Goal: Transaction & Acquisition: Purchase product/service

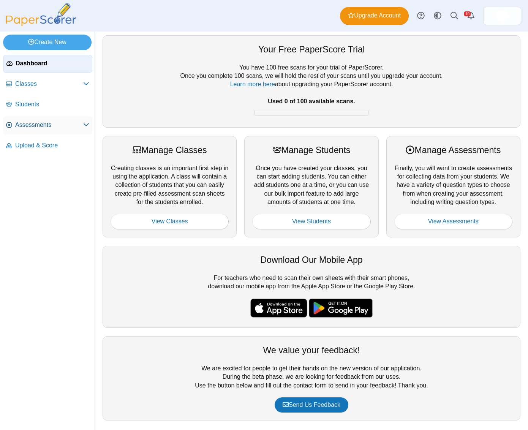
click at [33, 130] on link "Assessments" at bounding box center [47, 125] width 89 height 18
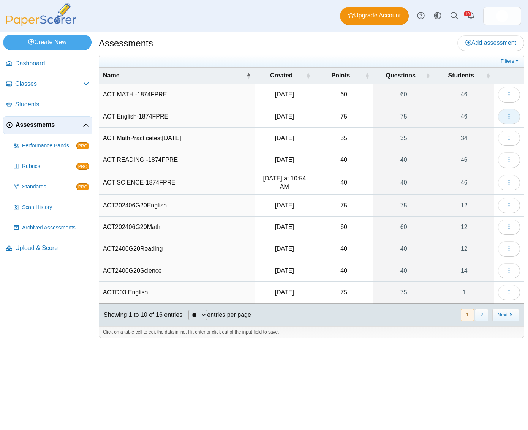
click at [505, 116] on button "button" at bounding box center [509, 116] width 22 height 15
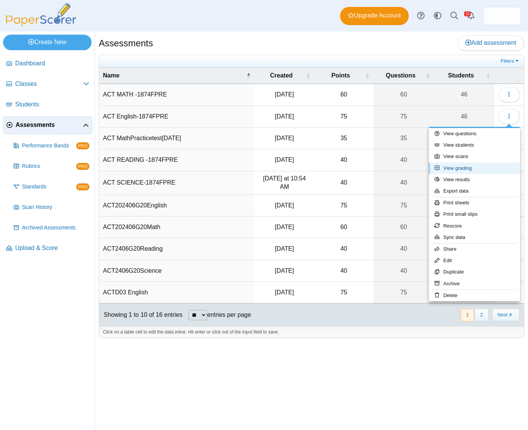
click at [460, 167] on link "View grading" at bounding box center [474, 168] width 91 height 11
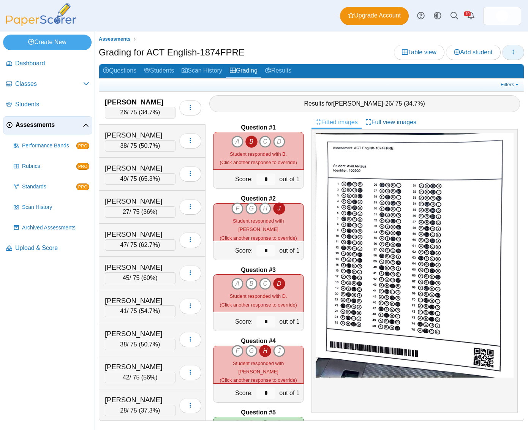
click at [519, 54] on button "button" at bounding box center [514, 52] width 22 height 15
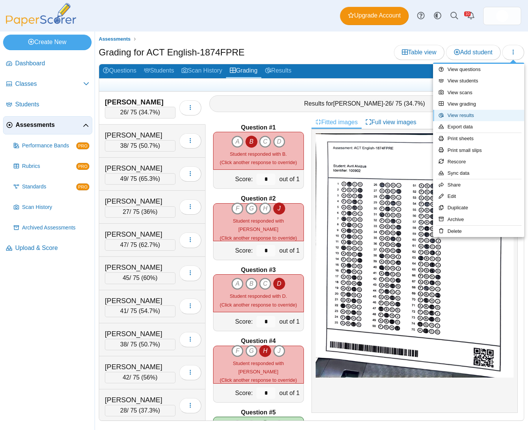
click at [466, 113] on link "View results" at bounding box center [478, 115] width 91 height 11
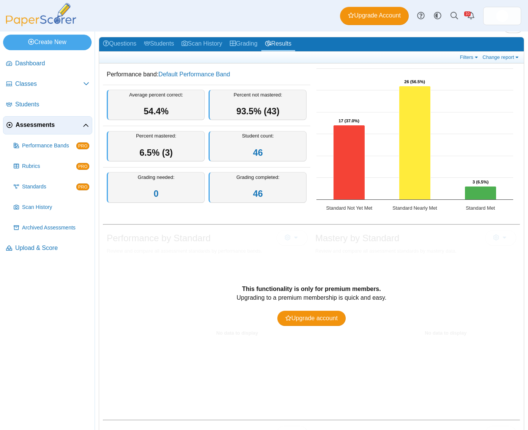
scroll to position [31, 0]
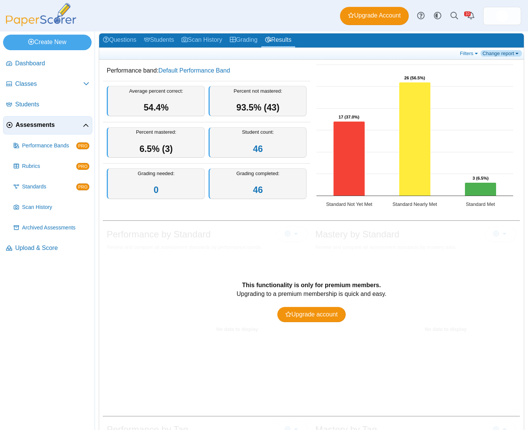
click at [490, 56] on link "Change report" at bounding box center [501, 53] width 41 height 6
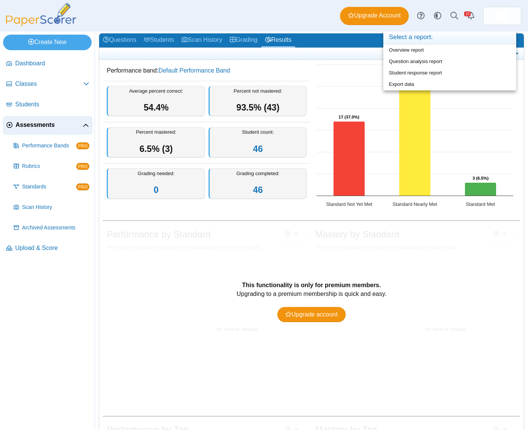
drag, startPoint x: 474, startPoint y: 249, endPoint x: 473, endPoint y: 243, distance: 6.6
click at [474, 249] on div "This functionality is only for premium members. Upgrading to a premium membersh…" at bounding box center [311, 316] width 417 height 184
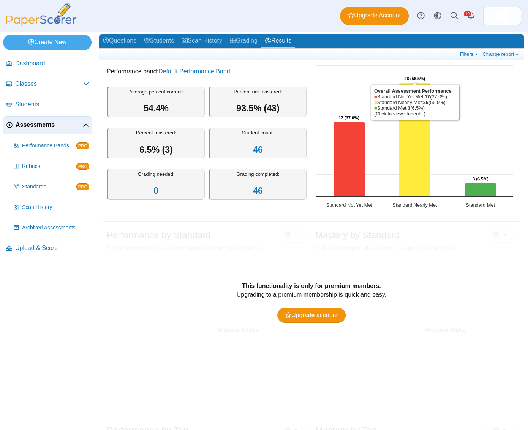
click at [498, 52] on link "Change report" at bounding box center [501, 54] width 41 height 6
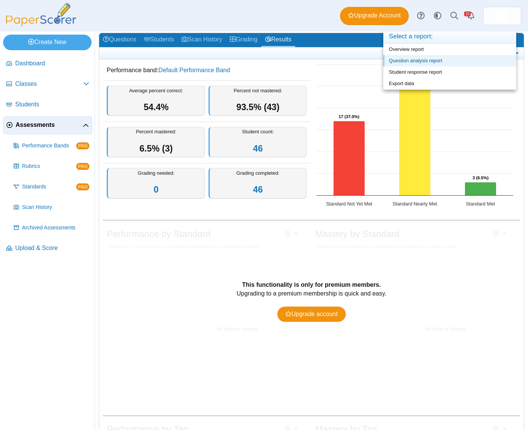
click at [476, 59] on link "Question analysis report" at bounding box center [450, 60] width 133 height 11
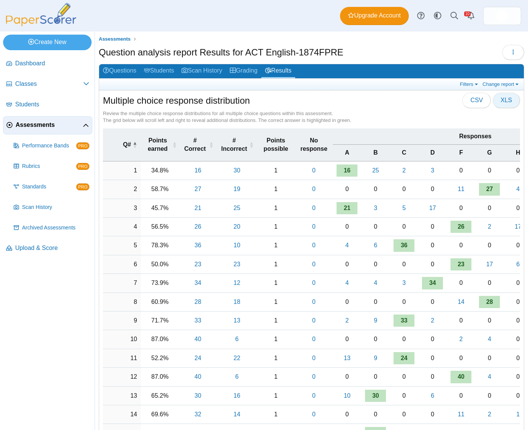
click at [504, 101] on span "XLS" at bounding box center [506, 100] width 11 height 6
click at [408, 117] on div "Review the multiple choice response distributions for all multiple choice quest…" at bounding box center [311, 117] width 417 height 14
click at [460, 84] on link "Filters" at bounding box center [470, 84] width 23 height 6
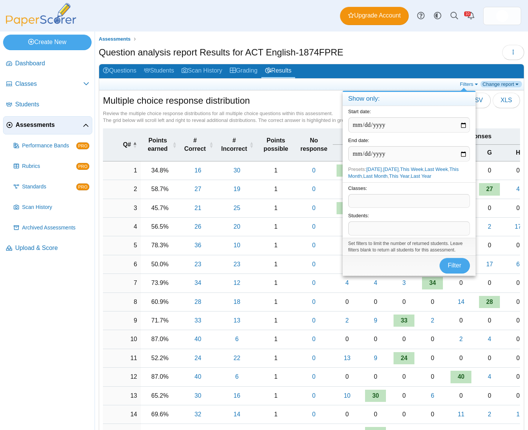
click at [486, 83] on link "Change report" at bounding box center [501, 84] width 41 height 6
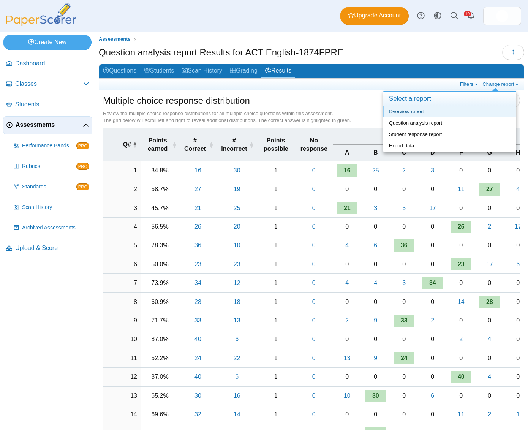
click at [419, 110] on link "Overview report" at bounding box center [450, 111] width 133 height 11
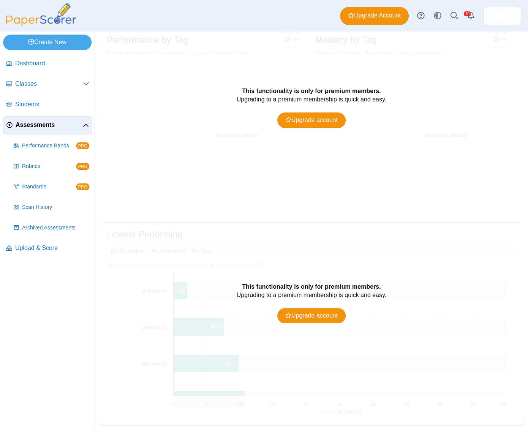
scroll to position [429, 0]
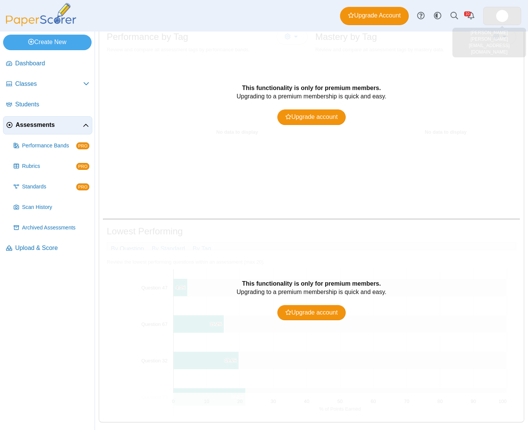
click at [498, 13] on img at bounding box center [503, 16] width 12 height 12
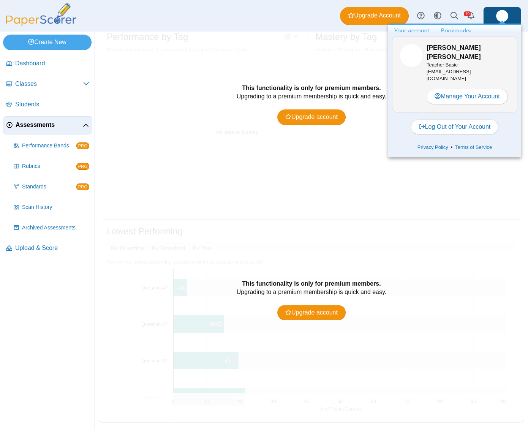
click at [458, 30] on link "Bookmarks" at bounding box center [456, 31] width 42 height 13
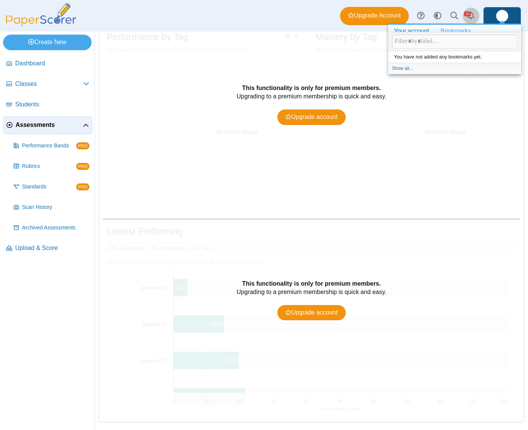
click at [470, 15] on link "Alerts" at bounding box center [471, 16] width 17 height 17
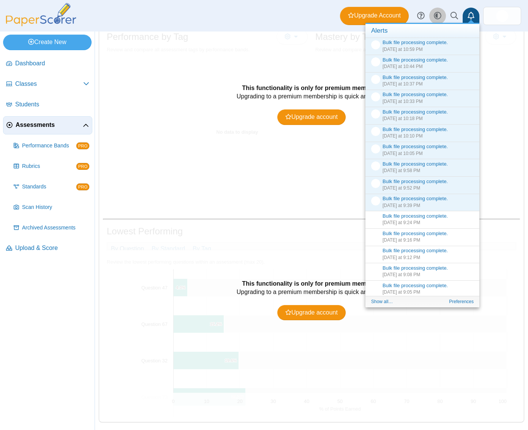
click at [436, 15] on use at bounding box center [437, 15] width 7 height 7
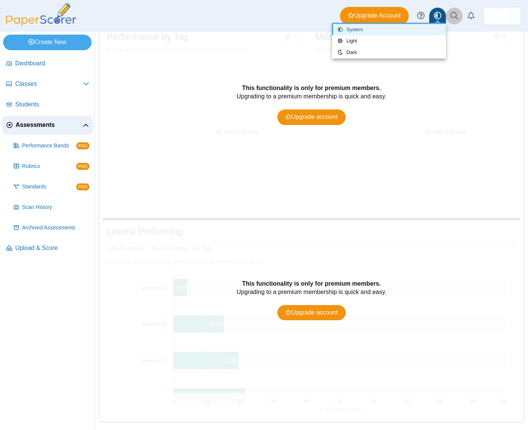
click at [453, 16] on icon at bounding box center [455, 16] width 8 height 8
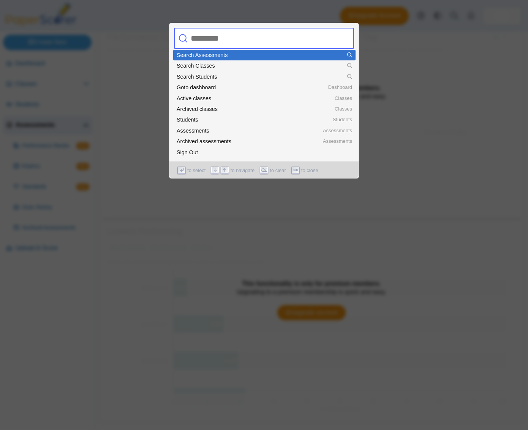
click at [466, 31] on div at bounding box center [264, 215] width 528 height 430
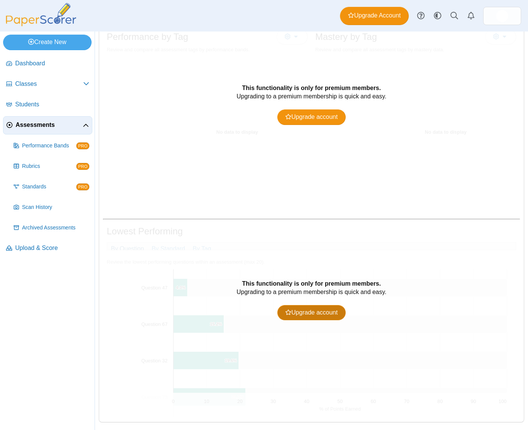
click at [324, 311] on link "Upgrade account" at bounding box center [312, 312] width 68 height 15
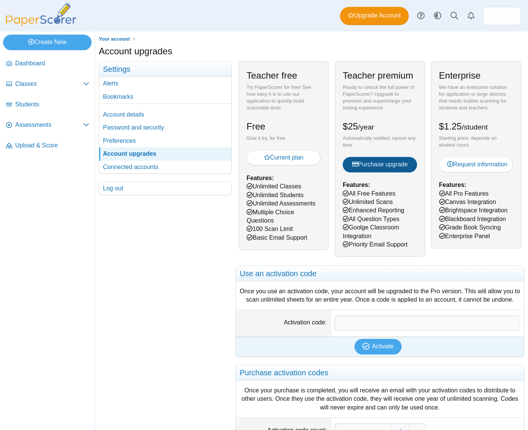
click at [377, 168] on span "Purchase upgrade" at bounding box center [380, 164] width 56 height 6
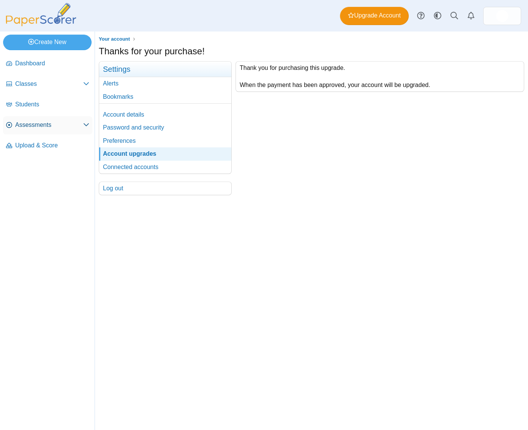
click at [52, 125] on span "Assessments" at bounding box center [49, 125] width 68 height 8
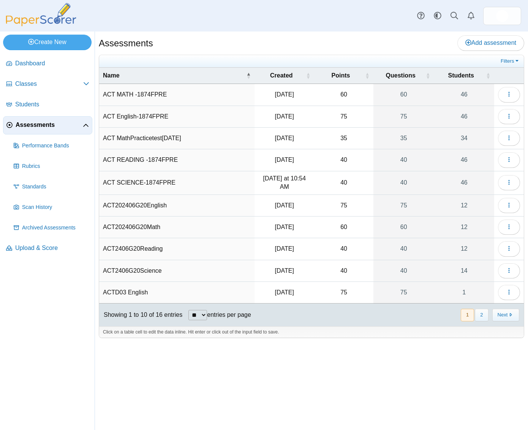
click at [156, 117] on td "ACT English-1874FPRE" at bounding box center [177, 117] width 156 height 22
click at [512, 116] on icon "button" at bounding box center [509, 116] width 6 height 6
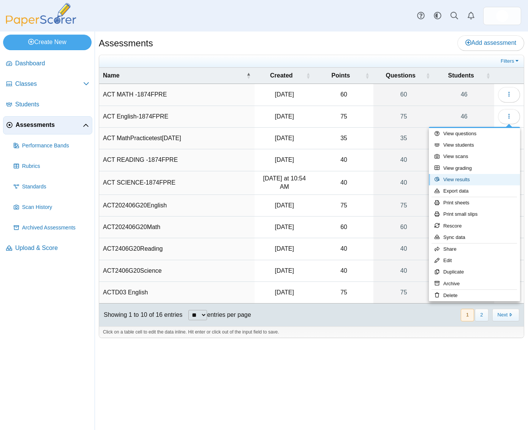
click at [459, 182] on link "View results" at bounding box center [474, 179] width 91 height 11
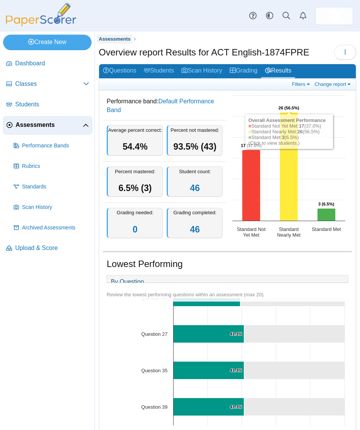
click at [116, 35] on link "Assessments" at bounding box center [115, 40] width 36 height 10
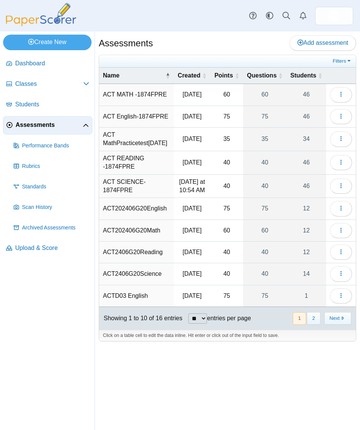
click at [147, 164] on td "ACT READING -1874FPRE" at bounding box center [136, 163] width 75 height 24
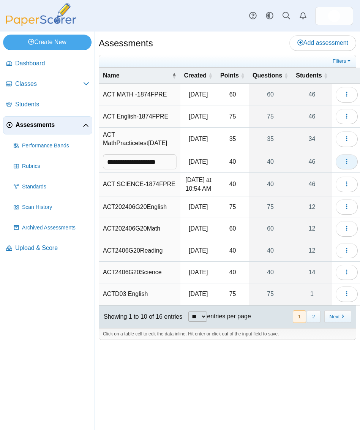
click at [348, 164] on use "button" at bounding box center [346, 161] width 1 height 5
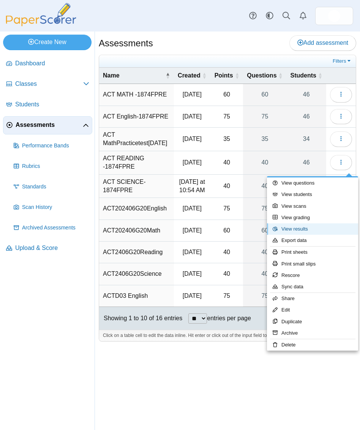
drag, startPoint x: 294, startPoint y: 228, endPoint x: 282, endPoint y: 228, distance: 11.4
click at [294, 228] on link "View results" at bounding box center [312, 229] width 91 height 11
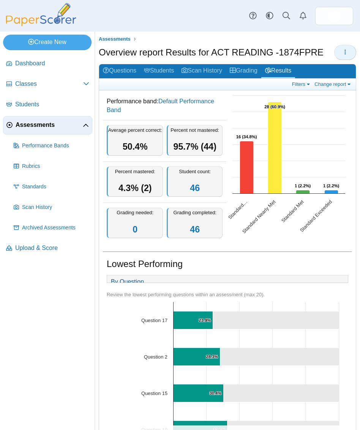
click at [335, 52] on button "button" at bounding box center [346, 52] width 22 height 15
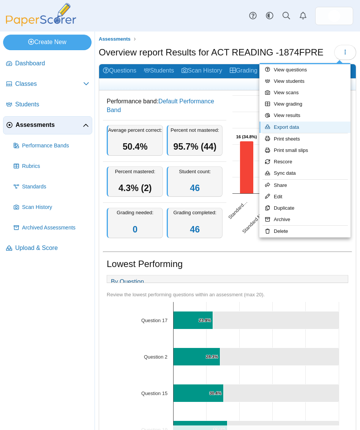
click at [292, 124] on link "Export data" at bounding box center [305, 127] width 91 height 11
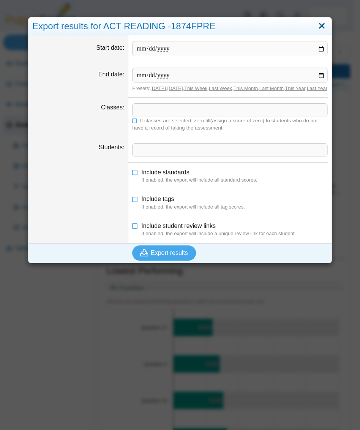
click at [316, 26] on link "Close" at bounding box center [322, 26] width 12 height 13
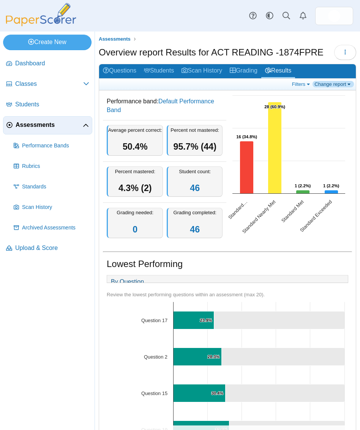
click at [325, 85] on link "Change report" at bounding box center [333, 84] width 41 height 6
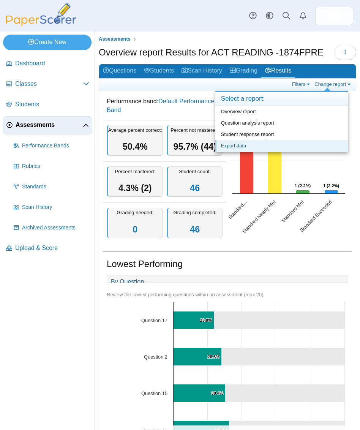
click at [269, 145] on link "Export data" at bounding box center [282, 145] width 133 height 11
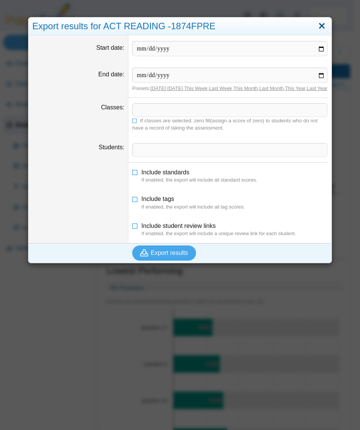
click at [321, 23] on link "Close" at bounding box center [322, 26] width 12 height 13
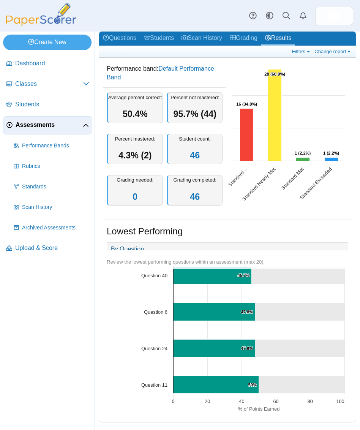
scroll to position [608, 0]
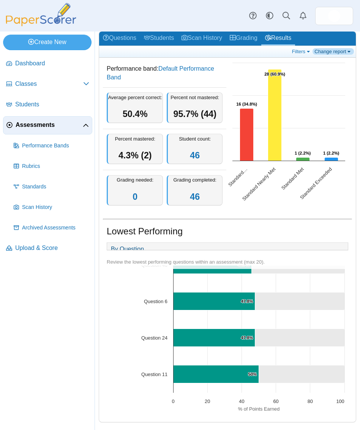
click at [347, 48] on link "Change report" at bounding box center [333, 51] width 41 height 6
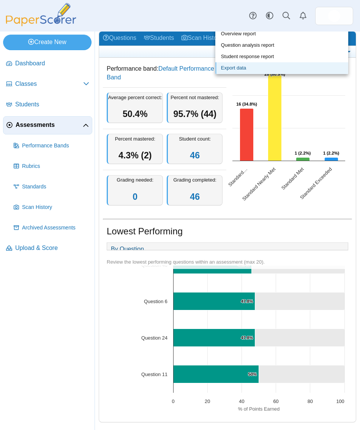
scroll to position [0, 0]
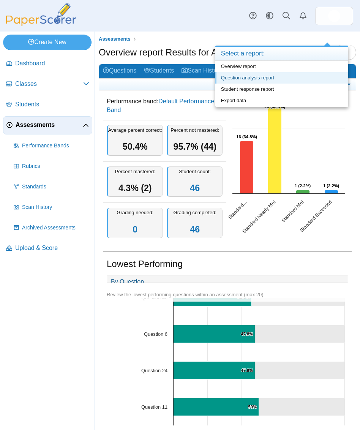
click at [308, 77] on link "Question analysis report" at bounding box center [282, 77] width 133 height 11
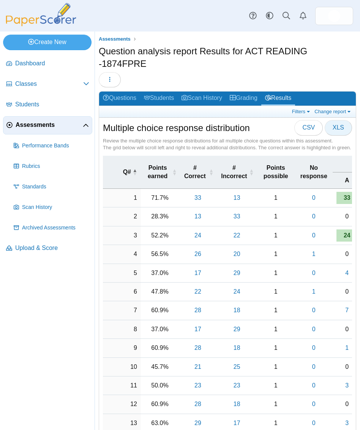
click at [333, 130] on span "XLS" at bounding box center [338, 127] width 11 height 6
click at [35, 65] on span "Dashboard" at bounding box center [52, 63] width 74 height 8
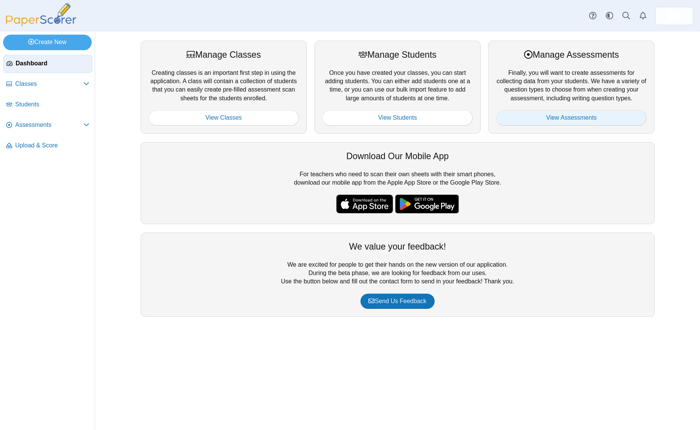
click at [360, 117] on link "View Assessments" at bounding box center [571, 117] width 150 height 15
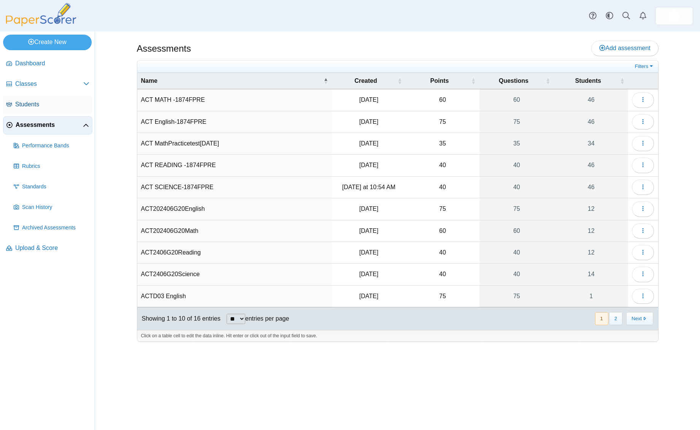
click at [50, 100] on span "Students" at bounding box center [52, 104] width 74 height 8
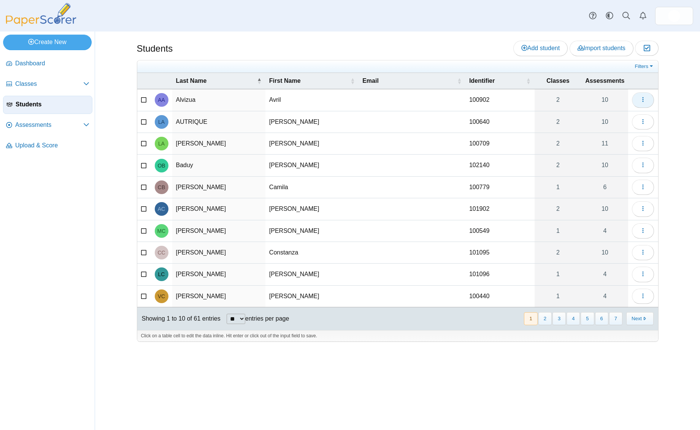
click at [641, 104] on button "button" at bounding box center [643, 99] width 22 height 15
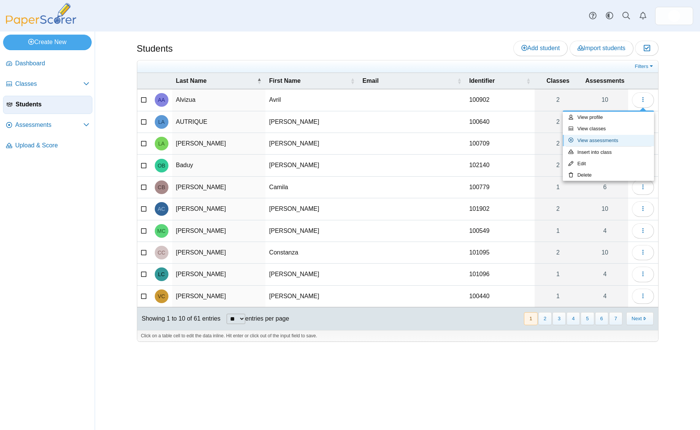
click at [614, 142] on link "View assessments" at bounding box center [608, 140] width 91 height 11
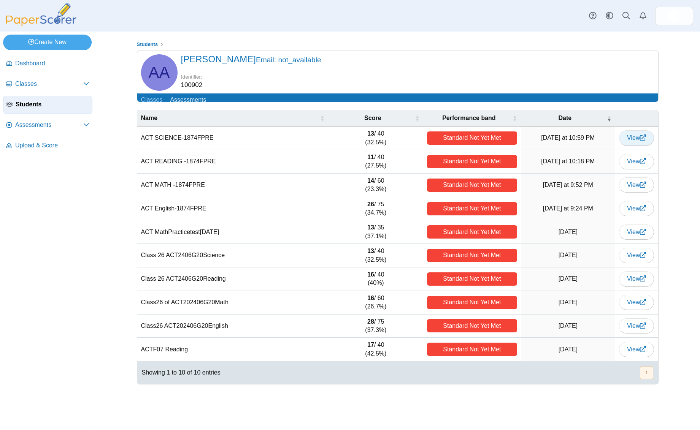
click at [634, 146] on link "View" at bounding box center [636, 137] width 35 height 15
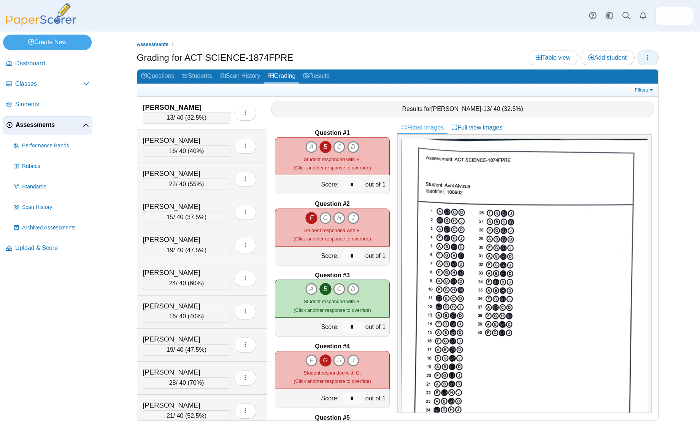
click at [643, 58] on button "button" at bounding box center [647, 57] width 22 height 15
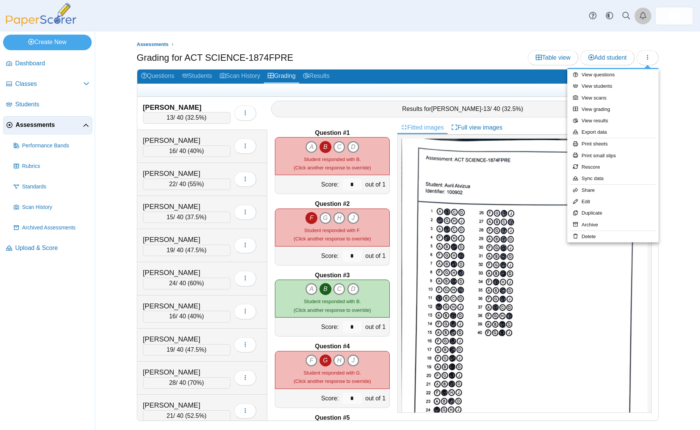
click at [640, 21] on link "Alerts" at bounding box center [643, 16] width 17 height 17
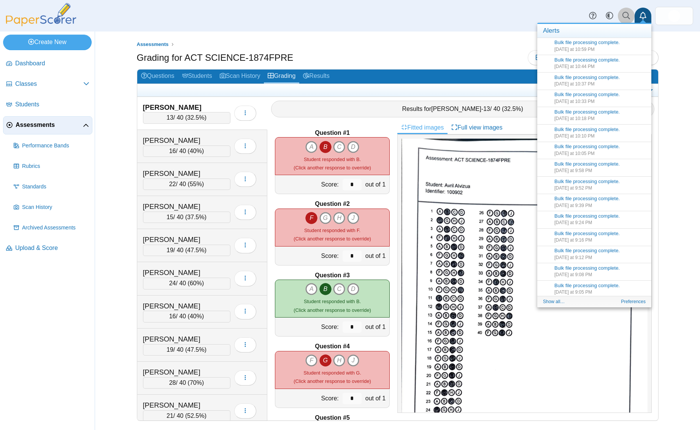
click at [624, 16] on icon at bounding box center [626, 16] width 8 height 8
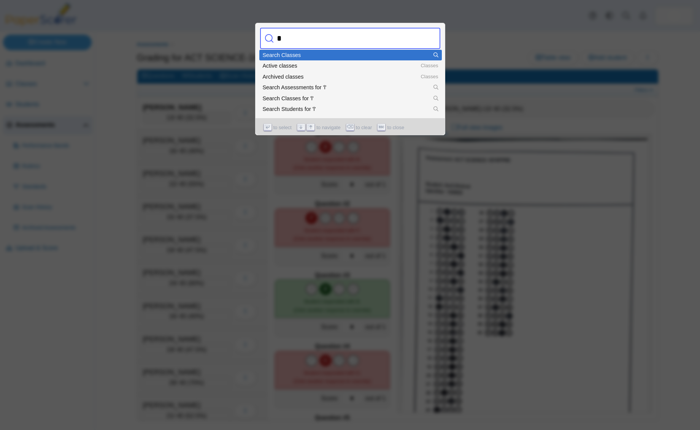
type input "*"
click at [539, 26] on div at bounding box center [350, 215] width 700 height 430
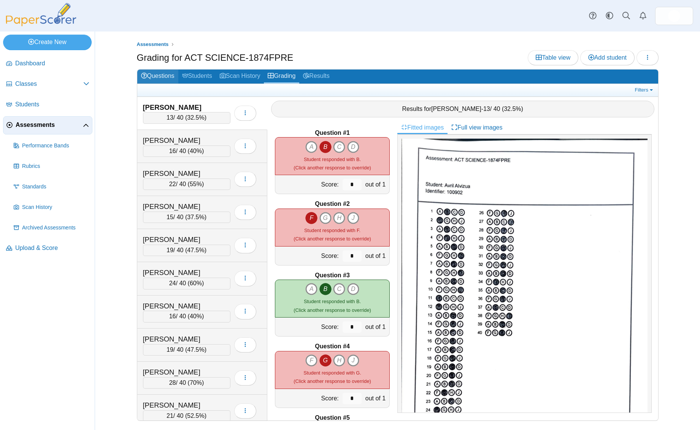
click at [171, 76] on link "Questions" at bounding box center [157, 77] width 41 height 14
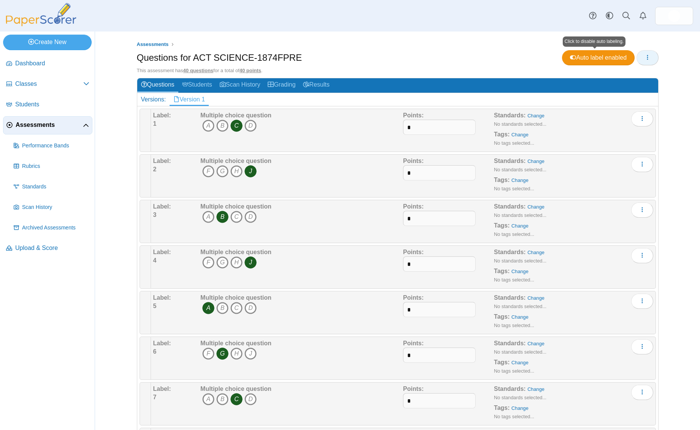
click at [655, 55] on div "Assessments Questions for ACT SCIENCE-1874FPRE Auto label enabled Loading… This…" at bounding box center [398, 231] width 570 height 399
click at [648, 56] on button "button" at bounding box center [647, 57] width 22 height 15
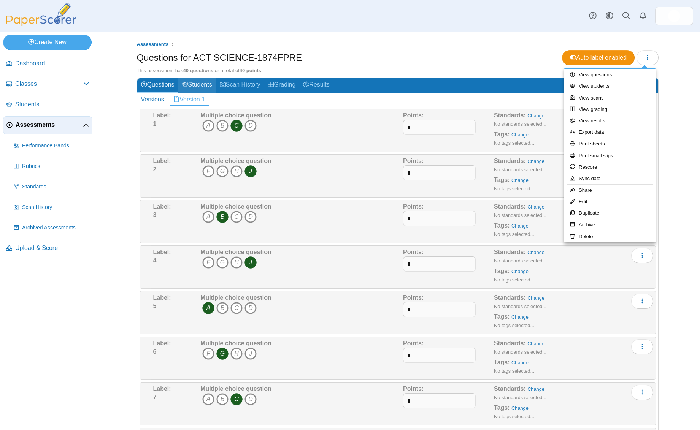
click at [206, 85] on link "Students" at bounding box center [197, 85] width 38 height 14
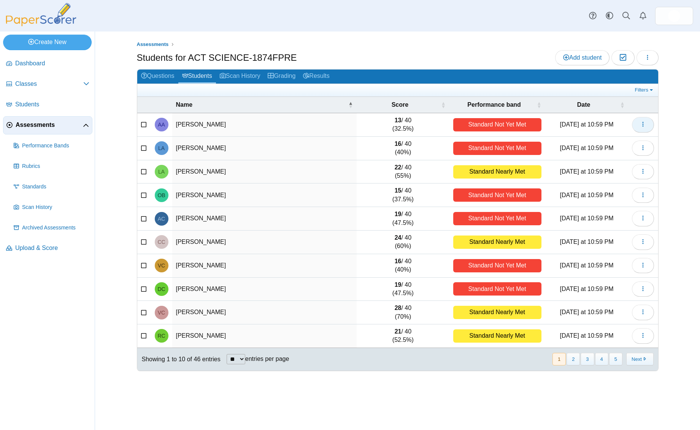
click at [636, 124] on button "button" at bounding box center [643, 124] width 22 height 15
click at [588, 144] on link "View profile" at bounding box center [608, 142] width 91 height 11
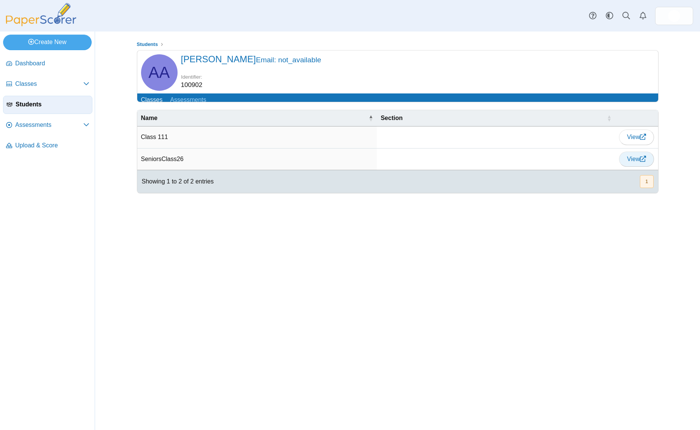
click at [627, 162] on span "View" at bounding box center [636, 159] width 19 height 6
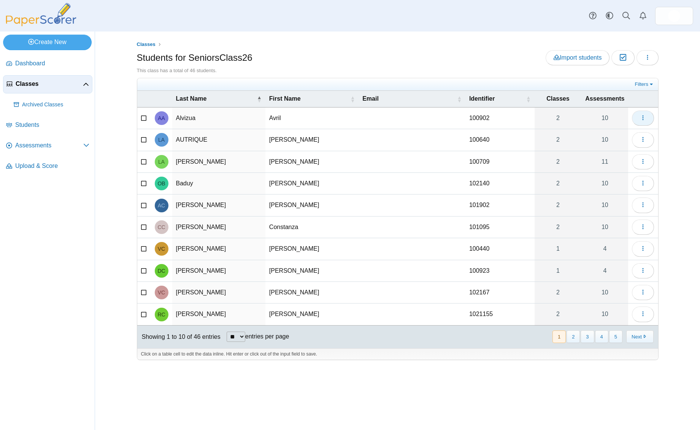
click at [643, 117] on icon "button" at bounding box center [643, 118] width 6 height 6
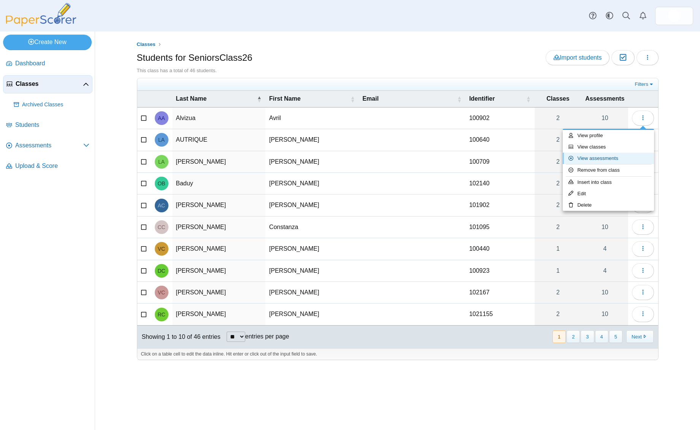
click at [608, 157] on link "View assessments" at bounding box center [608, 158] width 91 height 11
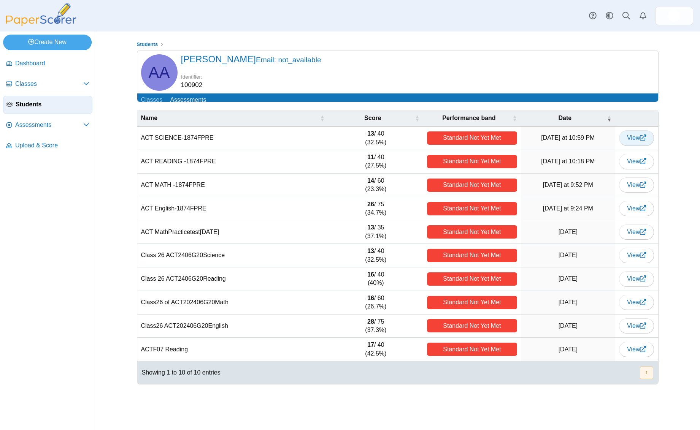
click at [634, 141] on span "View" at bounding box center [636, 138] width 19 height 6
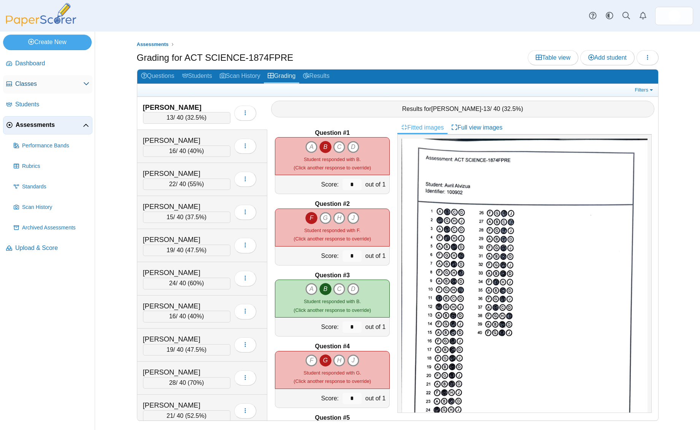
click at [64, 86] on span "Classes" at bounding box center [49, 84] width 68 height 8
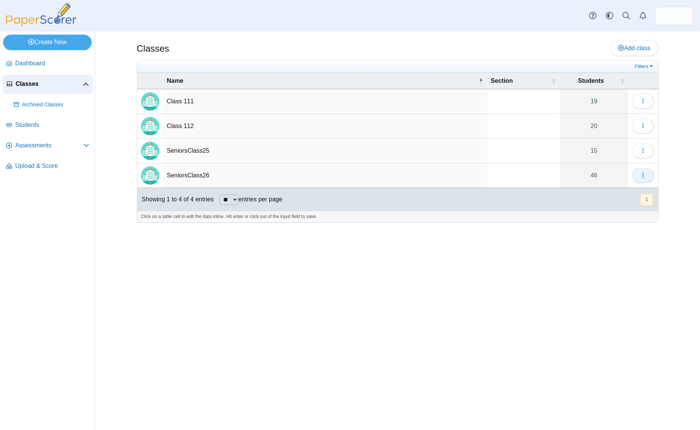
click at [646, 173] on icon "button" at bounding box center [643, 175] width 6 height 6
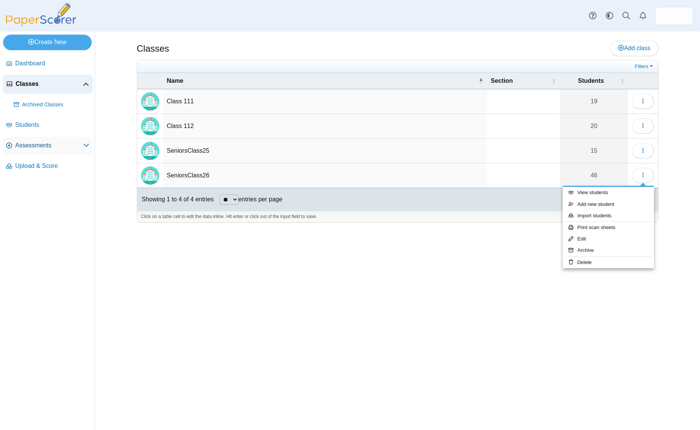
click at [72, 148] on span "Assessments" at bounding box center [49, 145] width 68 height 8
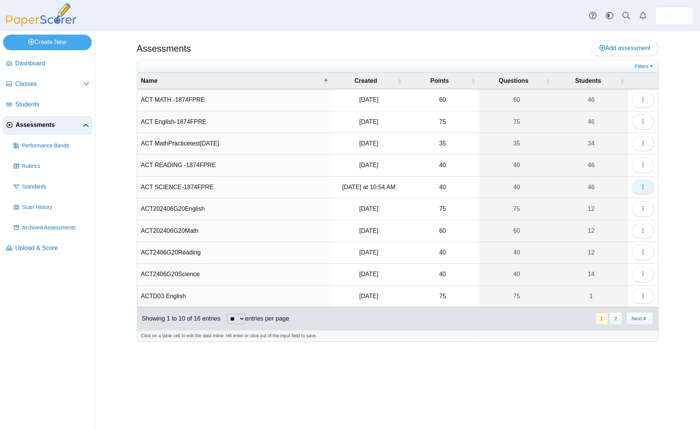
click at [647, 187] on button "button" at bounding box center [643, 187] width 22 height 15
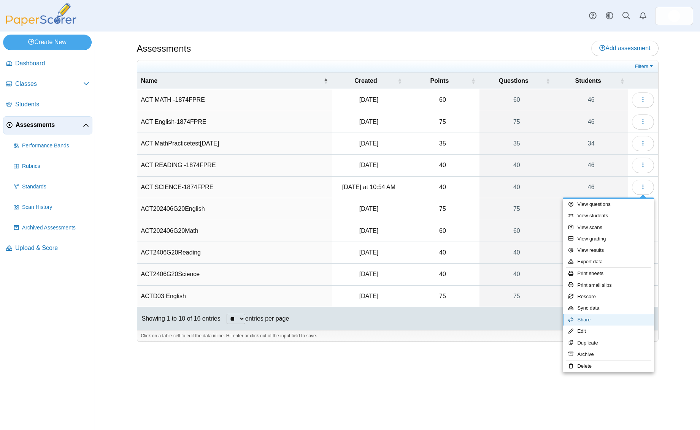
click at [624, 318] on link "Share" at bounding box center [608, 319] width 91 height 11
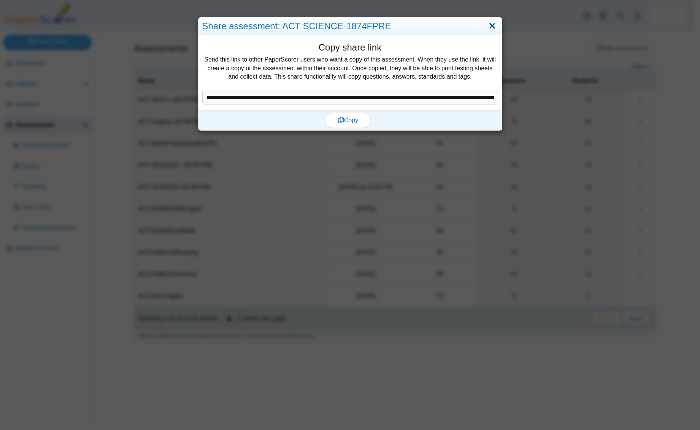
click at [491, 27] on link "Close" at bounding box center [492, 26] width 12 height 13
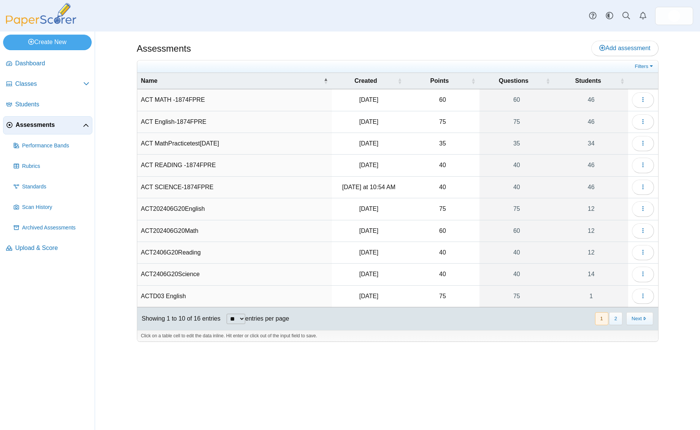
click at [184, 101] on td "ACT MATH -1874FPRE" at bounding box center [234, 100] width 195 height 22
click at [642, 100] on icon "button" at bounding box center [643, 100] width 6 height 6
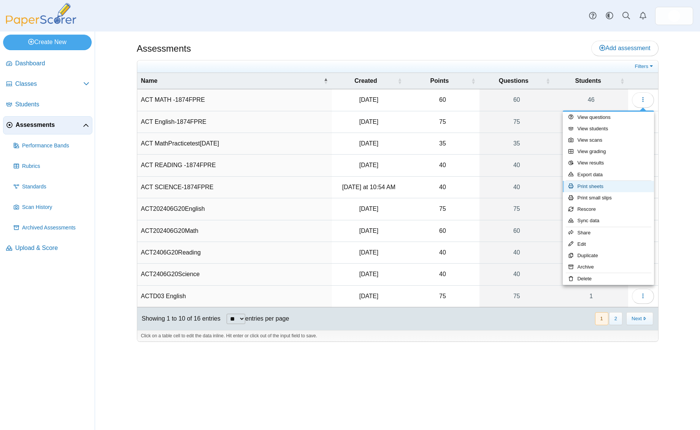
click at [607, 186] on link "Print sheets" at bounding box center [608, 186] width 91 height 11
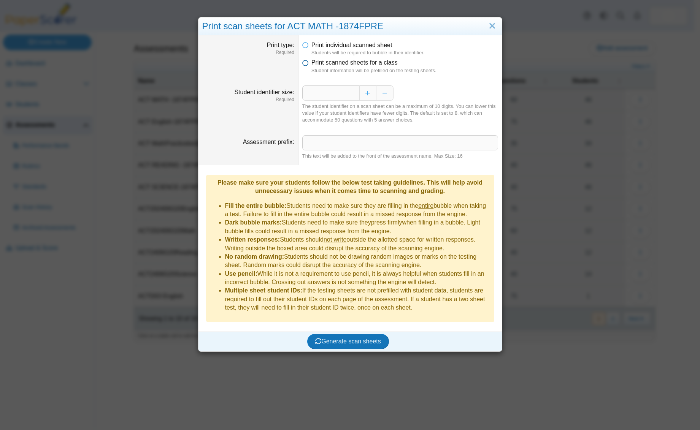
click at [305, 64] on icon at bounding box center [305, 61] width 6 height 5
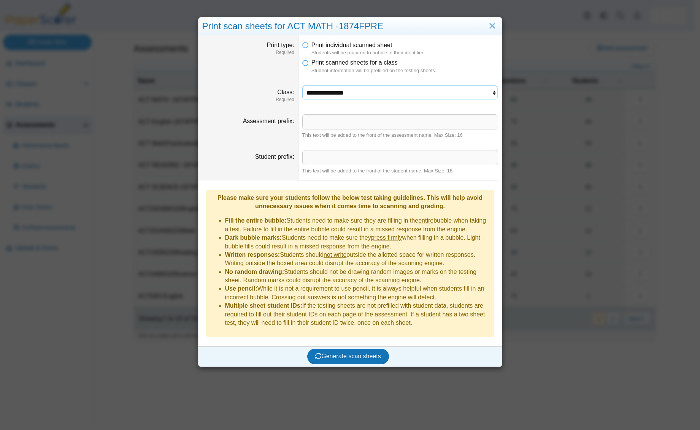
click at [432, 95] on select "**********" at bounding box center [400, 93] width 196 height 14
select select "**********"
click at [302, 86] on select "**********" at bounding box center [400, 93] width 196 height 14
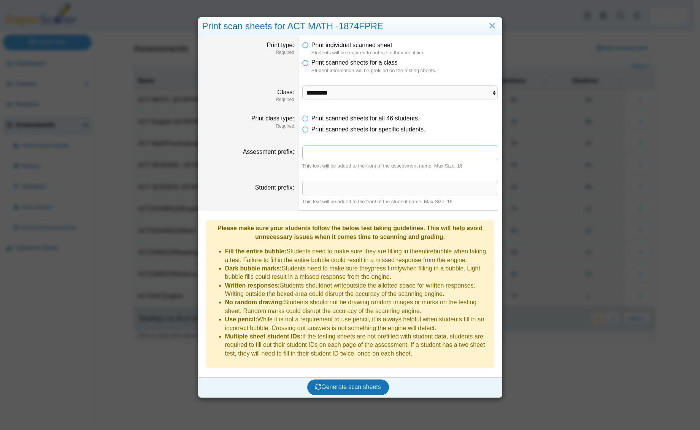
click at [314, 153] on input "Assessment prefix" at bounding box center [400, 152] width 196 height 15
click at [311, 183] on input "Student prefix" at bounding box center [400, 188] width 196 height 15
click at [351, 382] on button "Generate scan sheets" at bounding box center [348, 387] width 82 height 15
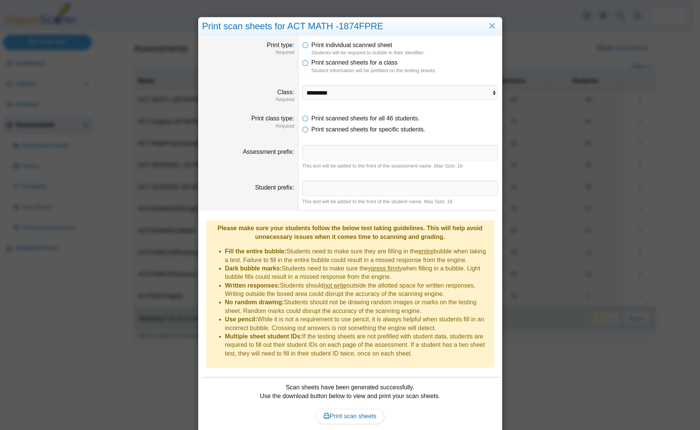
drag, startPoint x: 489, startPoint y: 27, endPoint x: 480, endPoint y: 24, distance: 9.8
click at [487, 25] on link "Close" at bounding box center [492, 26] width 12 height 13
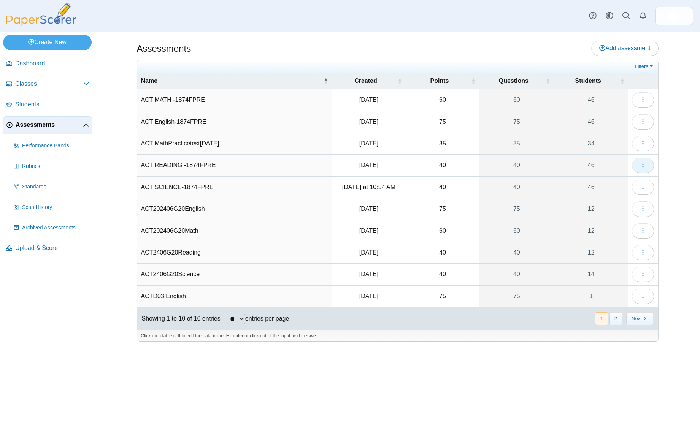
click at [641, 168] on icon "button" at bounding box center [643, 165] width 6 height 6
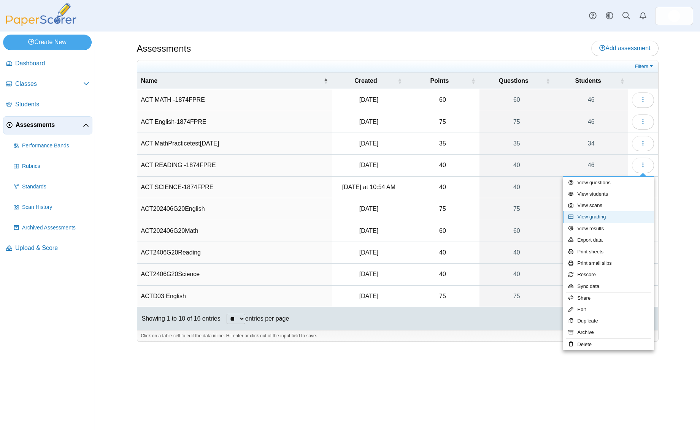
click at [592, 215] on link "View grading" at bounding box center [608, 216] width 91 height 11
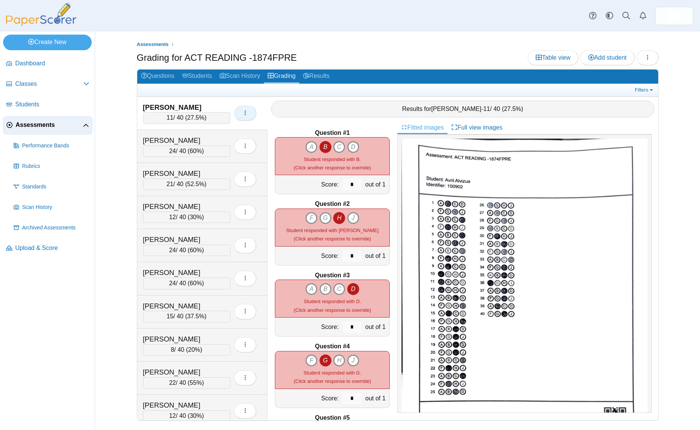
click at [249, 114] on button "button" at bounding box center [245, 113] width 22 height 15
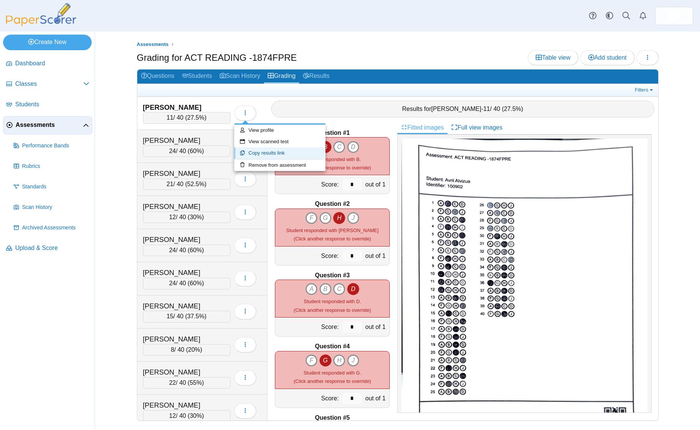
click at [259, 152] on link "Copy results link" at bounding box center [279, 153] width 91 height 11
type textarea "**********"
click at [264, 152] on link "Copy results link" at bounding box center [279, 153] width 91 height 11
click at [152, 46] on span "Assessments" at bounding box center [153, 44] width 32 height 6
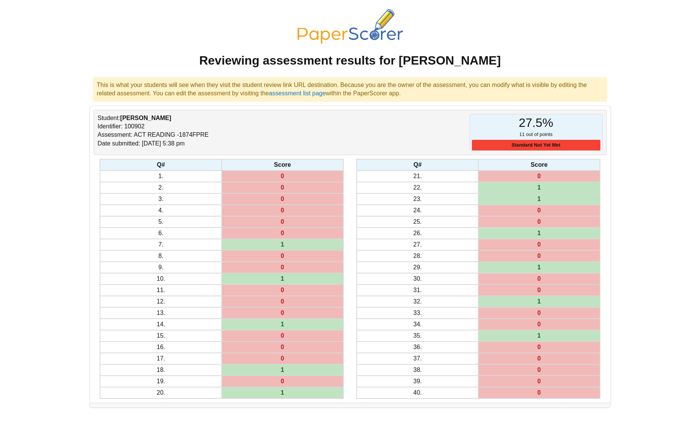
scroll to position [14, 0]
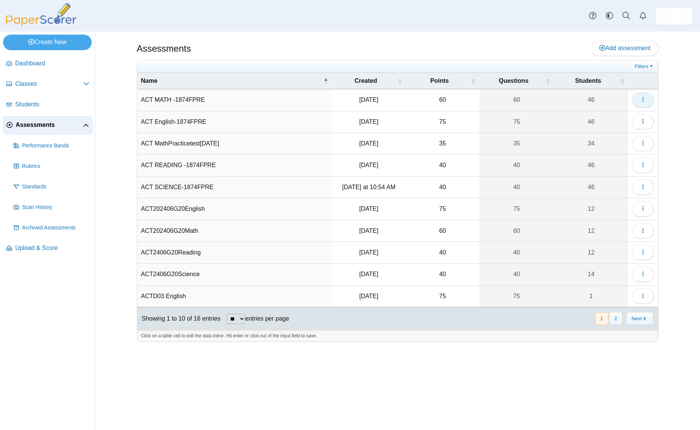
click at [646, 100] on icon "button" at bounding box center [643, 100] width 6 height 6
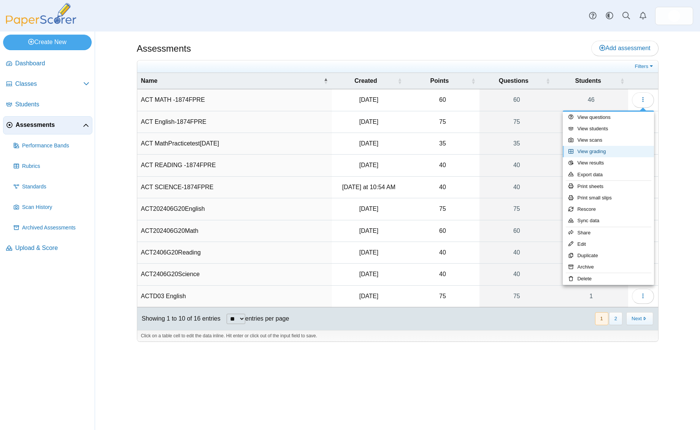
click at [628, 152] on link "View grading" at bounding box center [608, 151] width 91 height 11
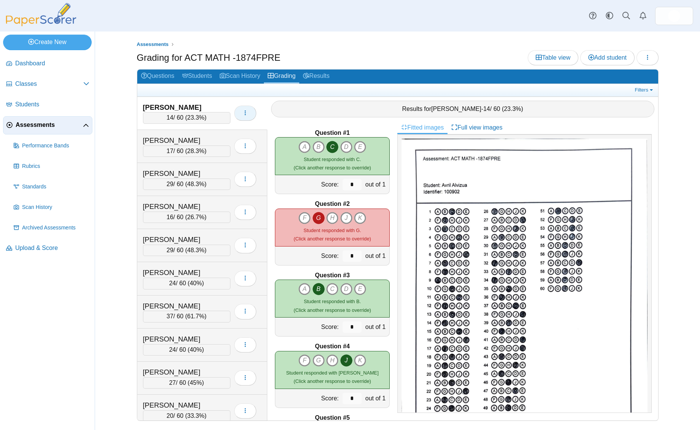
click at [242, 114] on icon "button" at bounding box center [245, 113] width 6 height 6
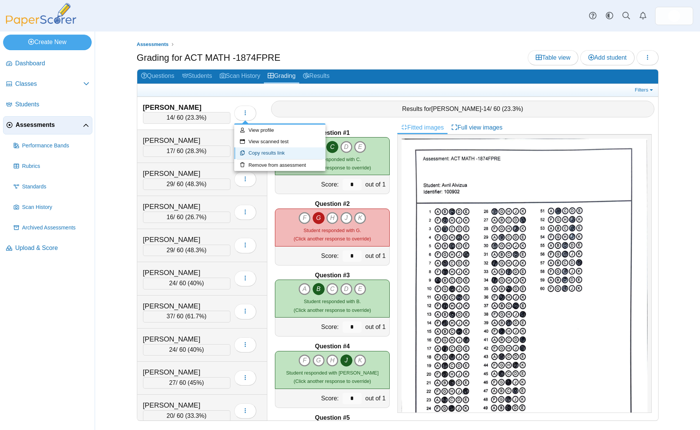
click at [251, 154] on link "Copy results link" at bounding box center [279, 153] width 91 height 11
type textarea "**********"
click at [150, 44] on span "Assessments" at bounding box center [153, 44] width 32 height 6
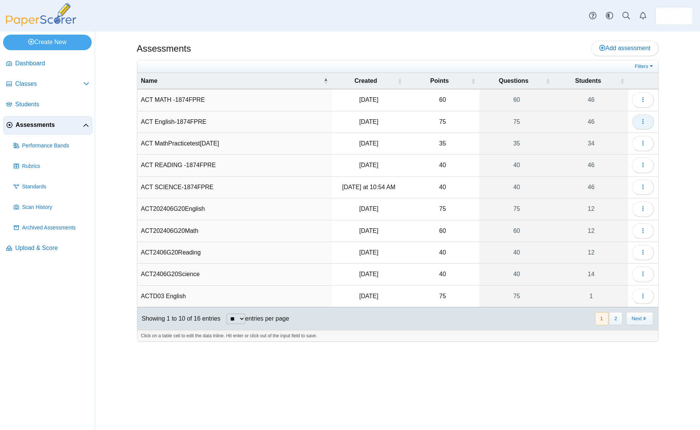
click at [640, 122] on icon "button" at bounding box center [643, 122] width 6 height 6
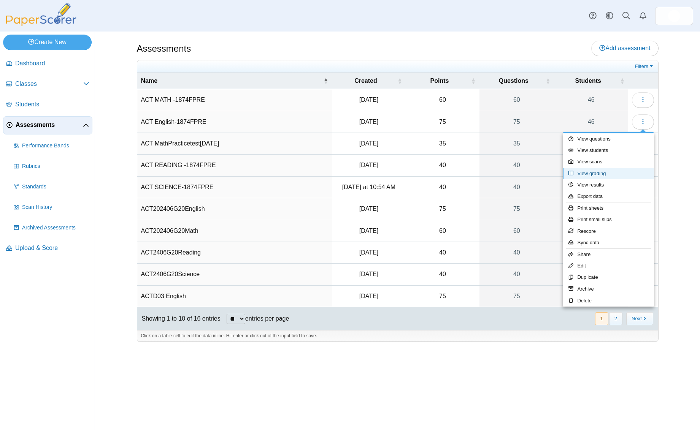
click at [598, 173] on link "View grading" at bounding box center [608, 173] width 91 height 11
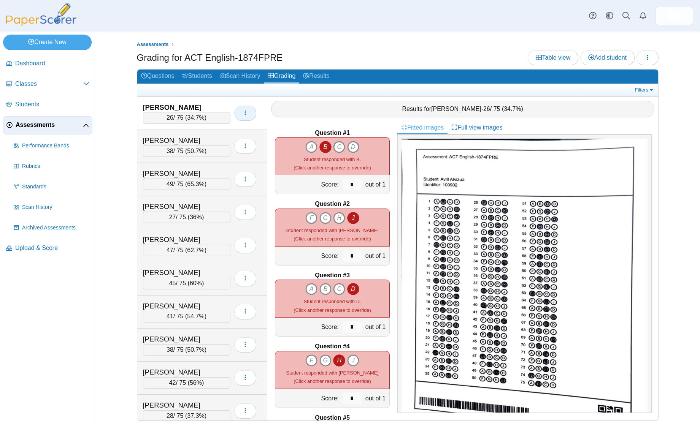
click at [248, 116] on span "button" at bounding box center [245, 113] width 6 height 6
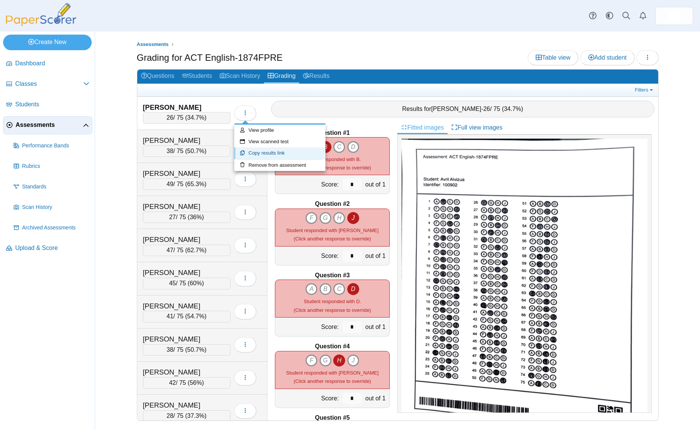
click at [263, 155] on link "Copy results link" at bounding box center [279, 153] width 91 height 11
type textarea "**********"
click at [462, 129] on link "Full view images" at bounding box center [477, 127] width 59 height 13
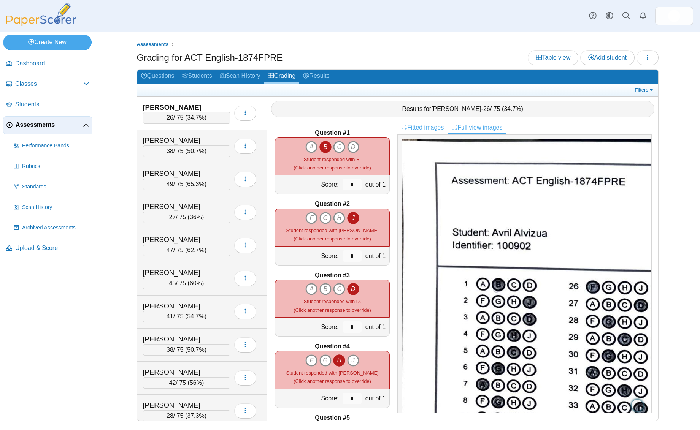
click at [425, 129] on link "Fitted images" at bounding box center [422, 127] width 50 height 13
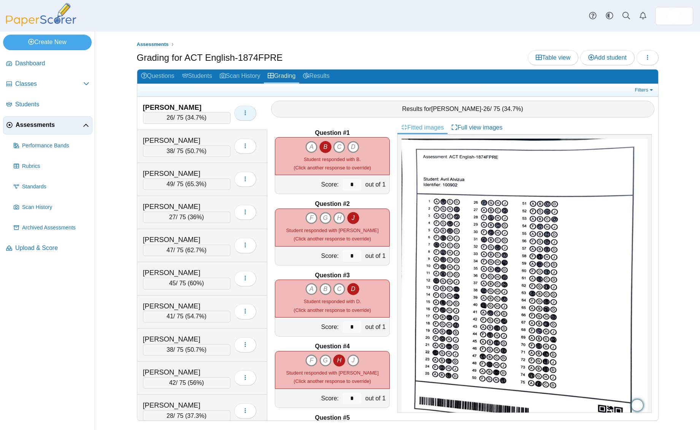
click at [245, 112] on use "button" at bounding box center [244, 112] width 1 height 5
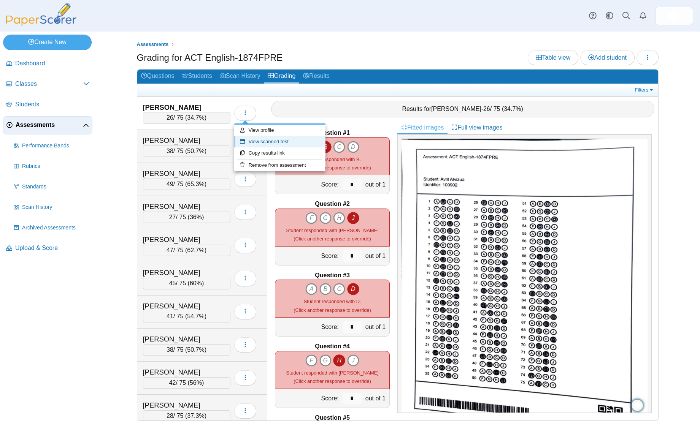
click at [259, 140] on link "View scanned test" at bounding box center [279, 141] width 91 height 11
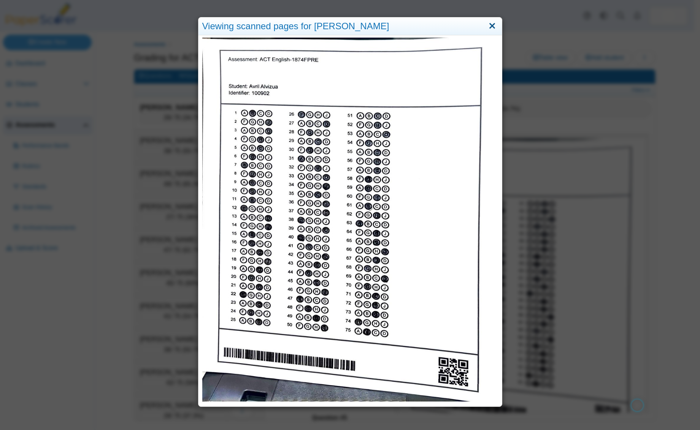
click at [492, 25] on link "Close" at bounding box center [492, 26] width 12 height 13
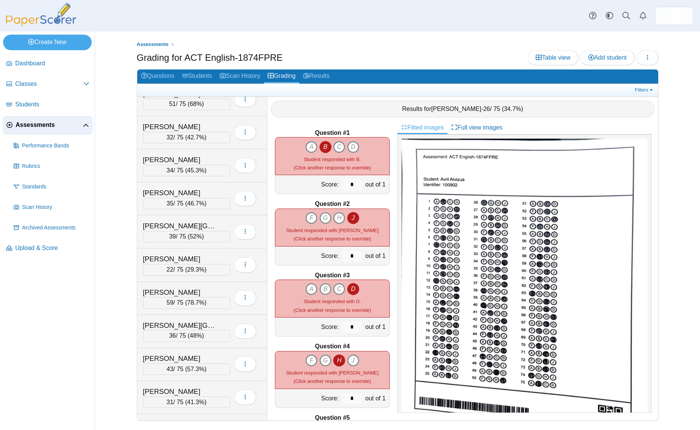
scroll to position [621, 0]
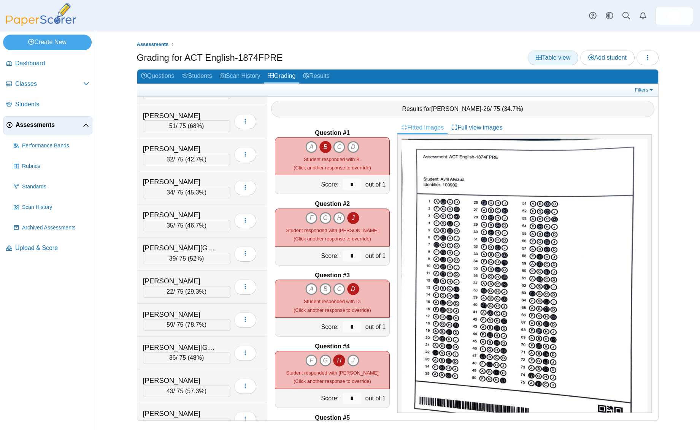
click at [546, 55] on span "Table view" at bounding box center [553, 57] width 35 height 6
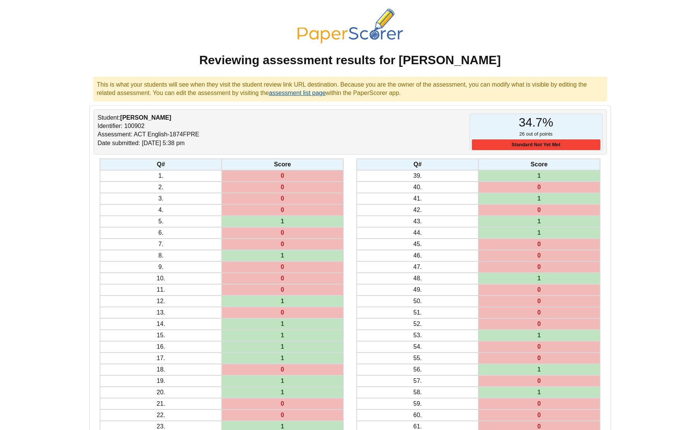
scroll to position [1, 0]
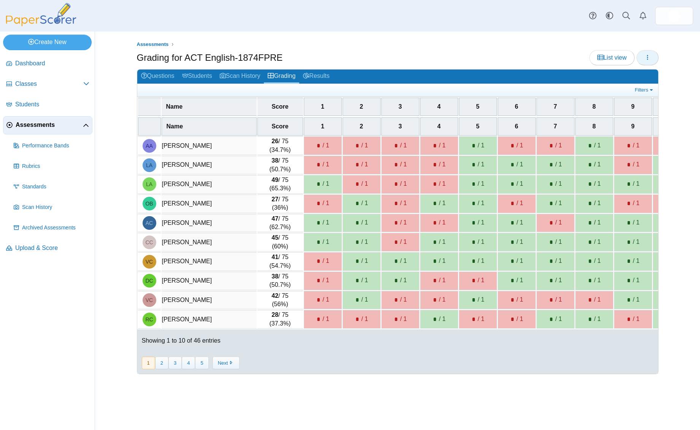
click at [650, 58] on button "button" at bounding box center [647, 57] width 22 height 15
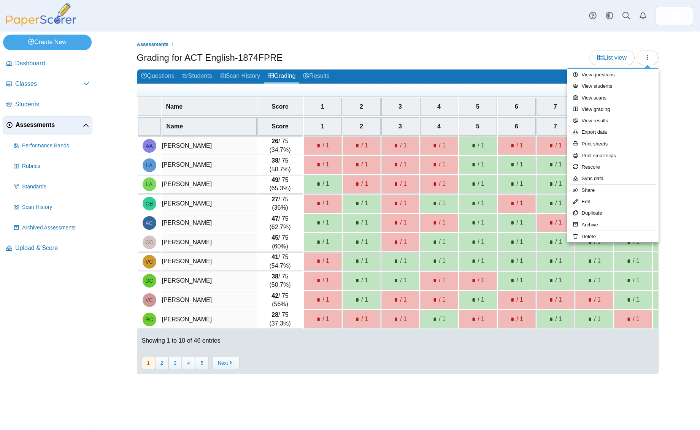
drag, startPoint x: 489, startPoint y: 36, endPoint x: 481, endPoint y: 36, distance: 8.4
click at [489, 36] on div "Assessments Grading for ACT English-1874FPRE List view 26" at bounding box center [398, 231] width 570 height 399
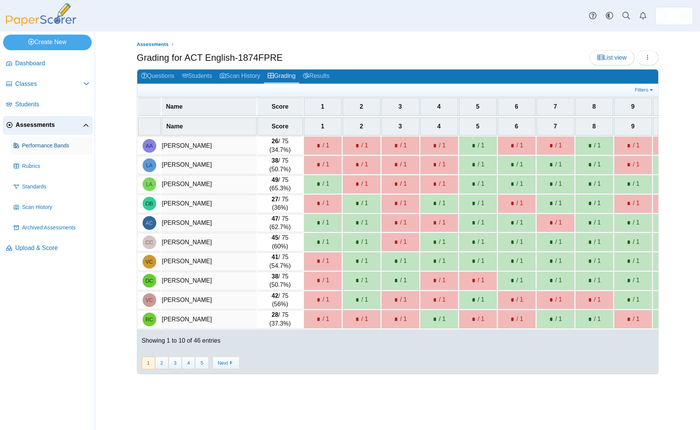
click at [53, 143] on span "Performance Bands" at bounding box center [55, 146] width 67 height 8
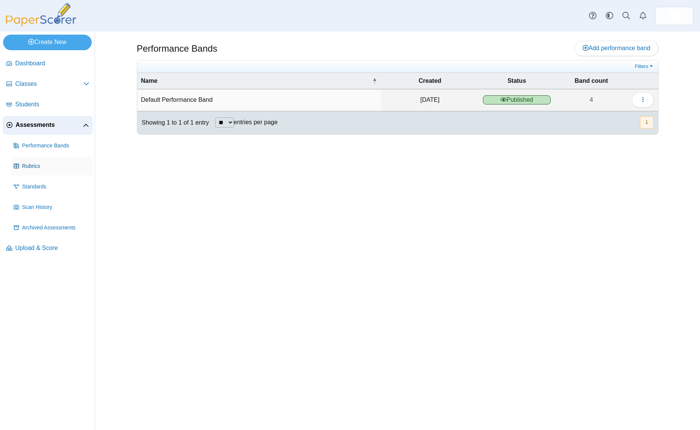
click at [31, 169] on span "Rubrics" at bounding box center [55, 167] width 67 height 8
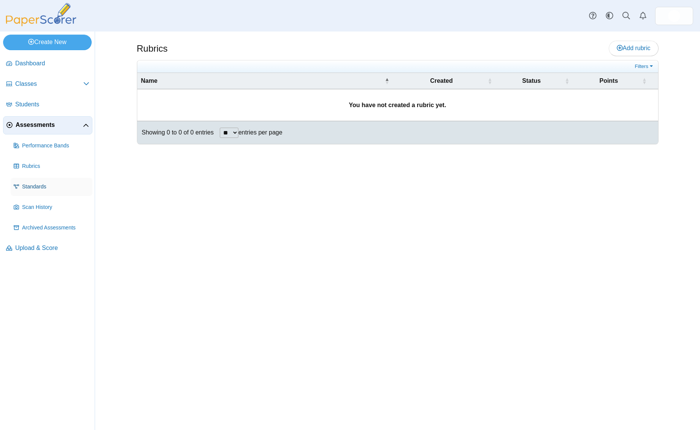
click at [25, 190] on span "Standards" at bounding box center [55, 187] width 67 height 8
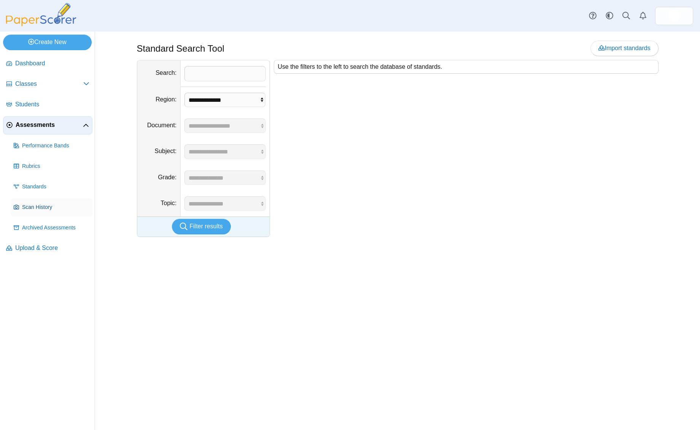
click at [25, 208] on span "Scan History" at bounding box center [55, 208] width 67 height 8
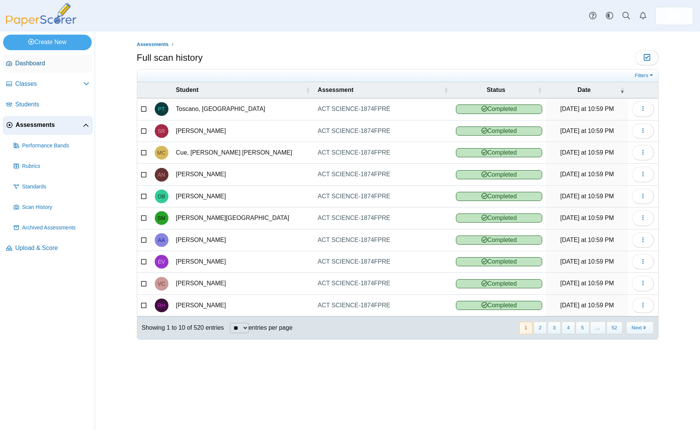
click at [16, 64] on span "Dashboard" at bounding box center [52, 63] width 74 height 8
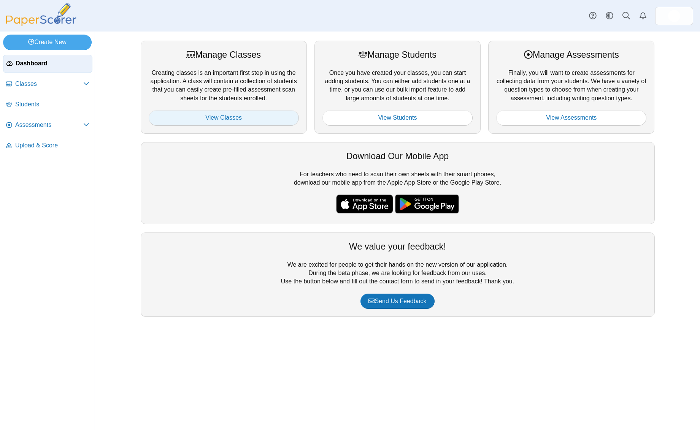
click at [241, 113] on link "View Classes" at bounding box center [224, 117] width 150 height 15
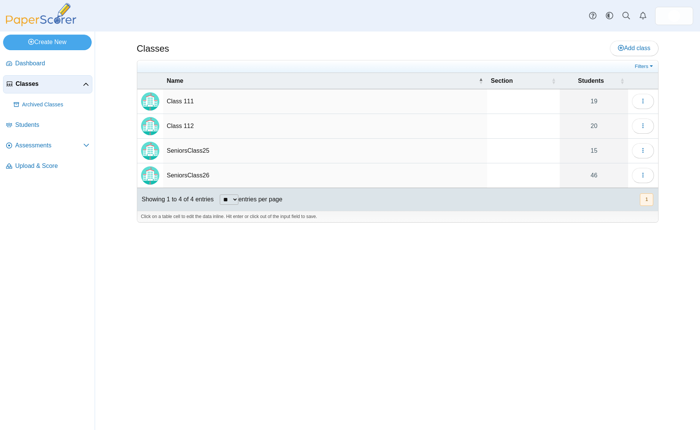
click at [184, 175] on td "SeniorsClass26" at bounding box center [325, 175] width 324 height 25
click at [157, 176] on img "Locally created class" at bounding box center [150, 176] width 18 height 18
click at [642, 176] on icon "button" at bounding box center [643, 175] width 6 height 6
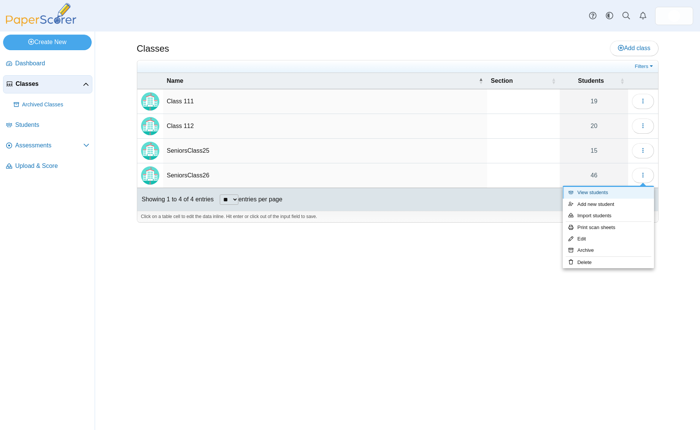
click at [628, 190] on link "View students" at bounding box center [608, 192] width 91 height 11
